Goal: Task Accomplishment & Management: Manage account settings

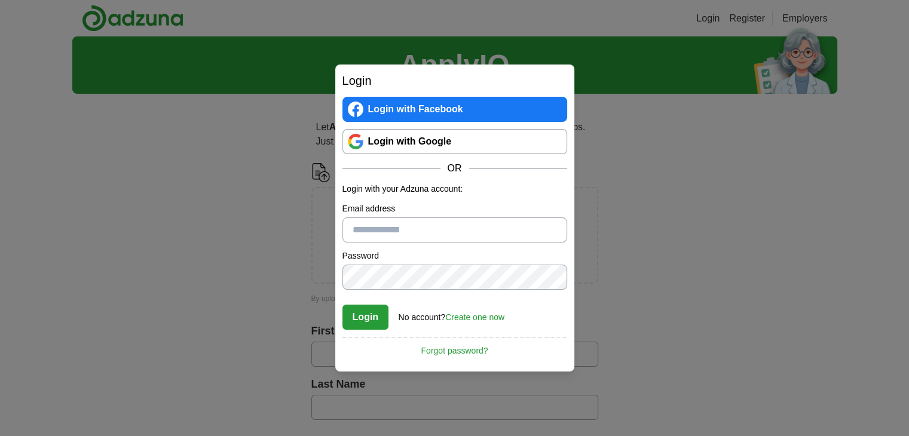
click at [438, 229] on input "Email address" at bounding box center [454, 229] width 225 height 25
type input "**********"
click at [358, 316] on button "Login" at bounding box center [365, 317] width 47 height 25
click at [404, 140] on link "Login with Google" at bounding box center [454, 141] width 225 height 25
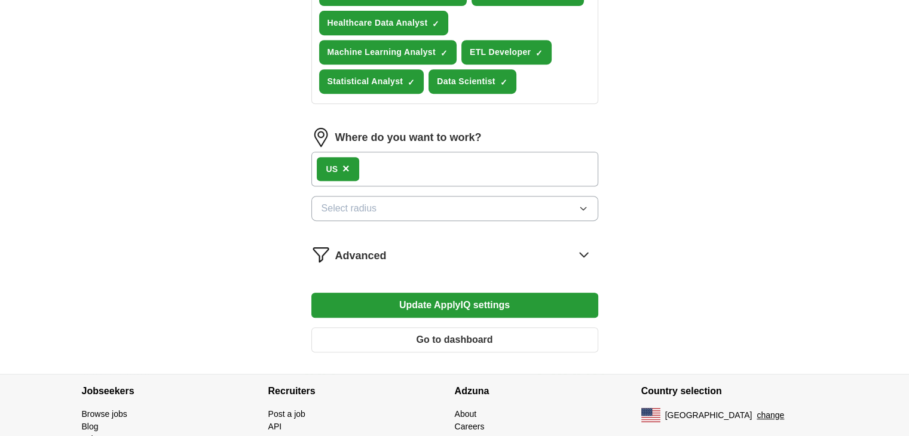
scroll to position [556, 0]
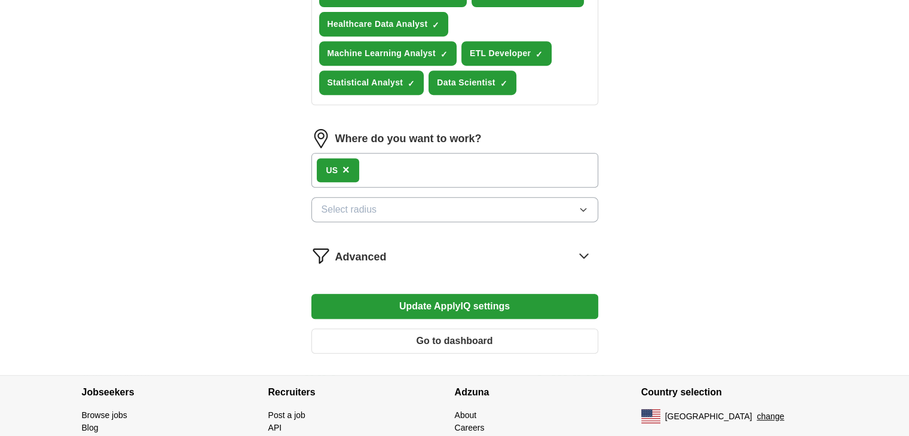
click at [382, 298] on button "Update ApplyIQ settings" at bounding box center [454, 306] width 287 height 25
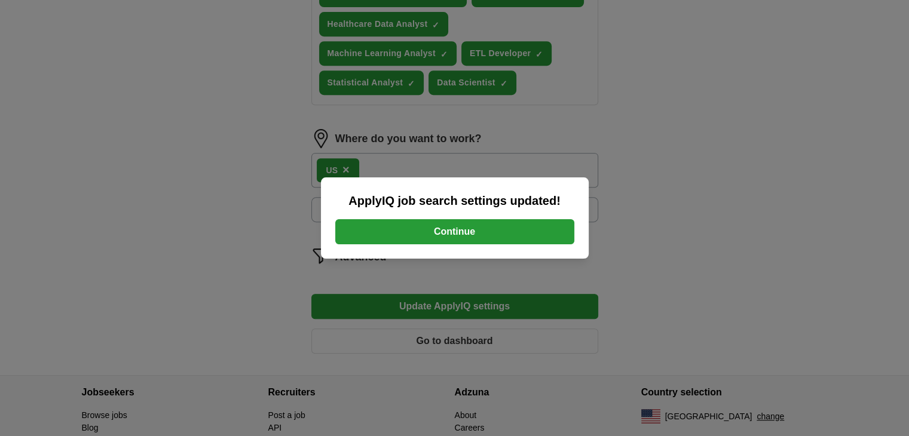
click at [426, 222] on button "Continue" at bounding box center [454, 231] width 239 height 25
